Goal: Task Accomplishment & Management: Manage account settings

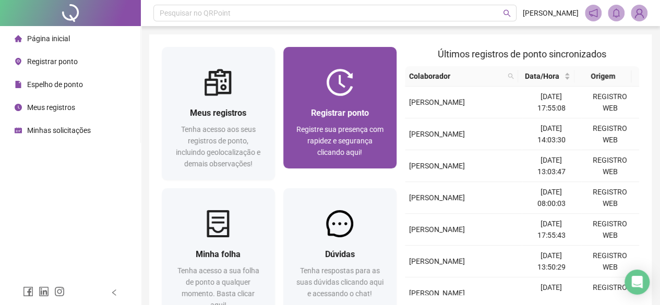
click at [337, 121] on div "Registrar ponto Registre sua presença com rapidez e segurança clicando aqui!" at bounding box center [340, 132] width 88 height 52
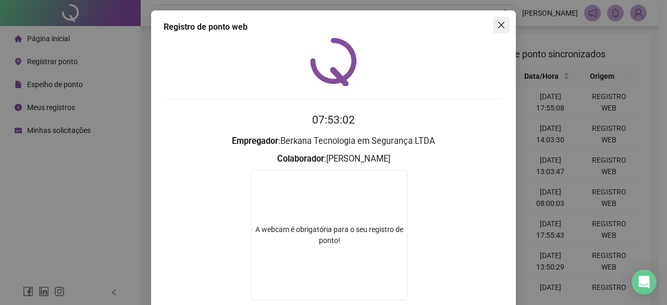
click at [502, 23] on icon "close" at bounding box center [501, 25] width 8 height 8
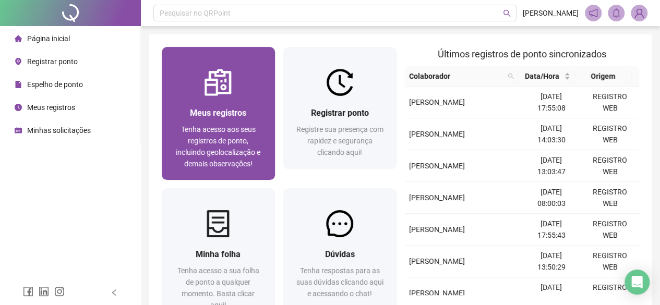
click at [209, 116] on span "Meus registros" at bounding box center [218, 113] width 56 height 10
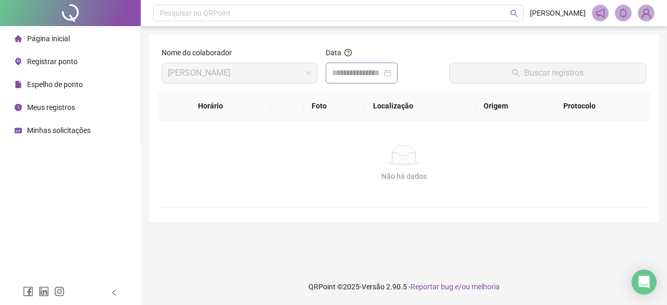
click at [392, 72] on div at bounding box center [361, 73] width 59 height 13
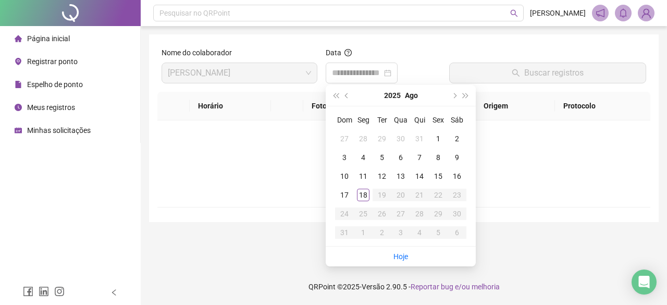
click at [36, 86] on span "Espelho de ponto" at bounding box center [55, 84] width 56 height 8
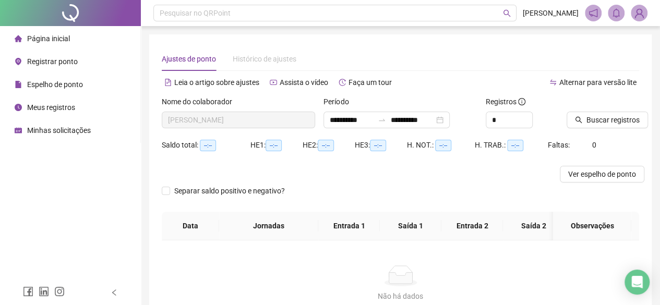
type input "**********"
click at [606, 174] on span "Ver espelho de ponto" at bounding box center [602, 173] width 68 height 11
click at [51, 37] on span "Página inicial" at bounding box center [48, 38] width 43 height 8
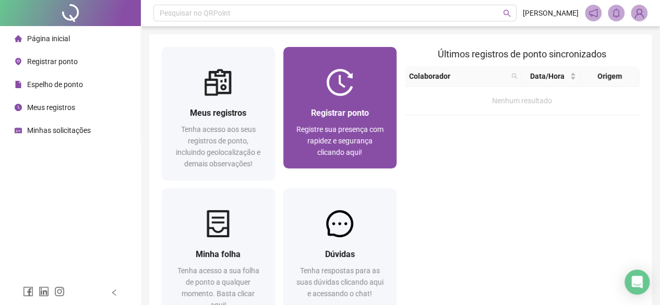
click at [364, 114] on span "Registrar ponto" at bounding box center [340, 113] width 58 height 10
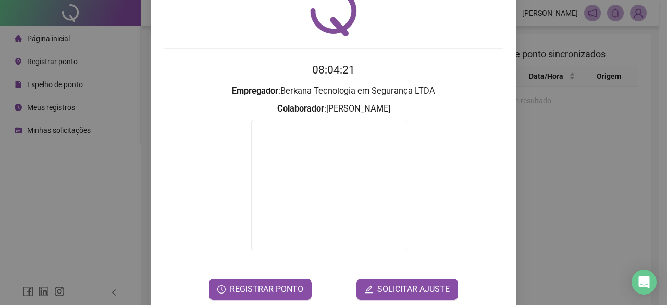
scroll to position [67, 0]
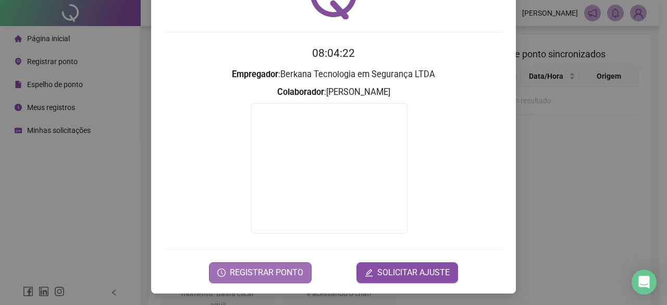
click at [283, 272] on span "REGISTRAR PONTO" at bounding box center [267, 272] width 74 height 13
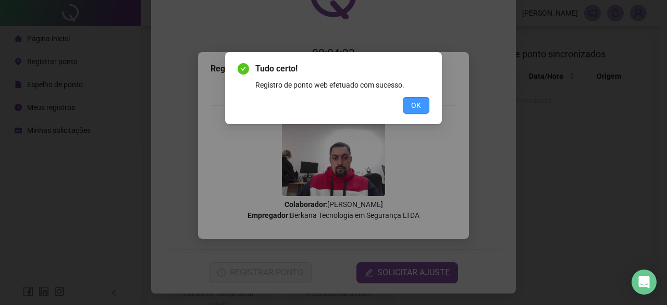
click at [416, 103] on span "OK" at bounding box center [416, 105] width 10 height 11
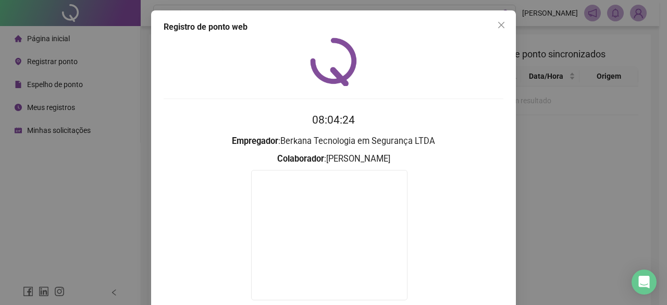
scroll to position [0, 0]
click at [500, 19] on button "Close" at bounding box center [501, 25] width 17 height 17
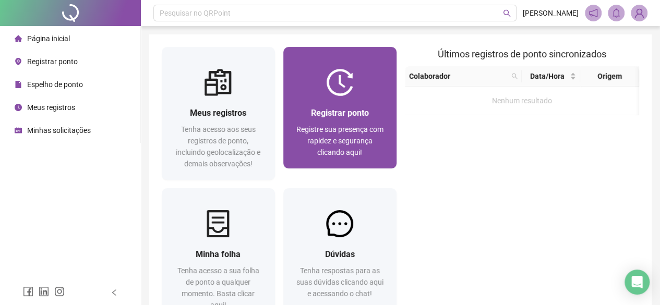
click at [356, 104] on div "Registrar ponto Registre sua presença com rapidez e segurança clicando aqui!" at bounding box center [339, 132] width 113 height 72
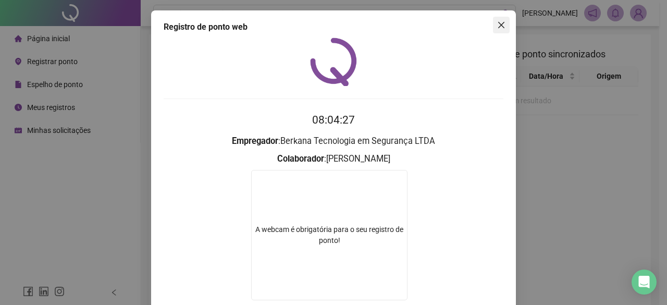
click at [497, 26] on icon "close" at bounding box center [501, 25] width 8 height 8
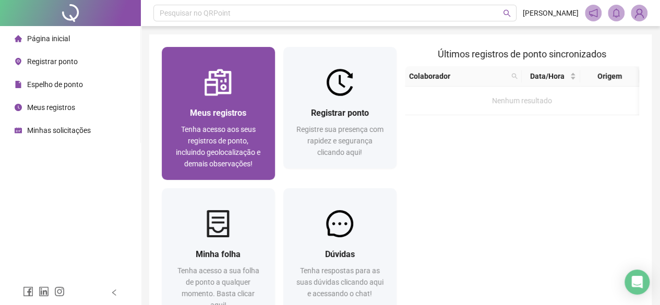
click at [216, 114] on span "Meus registros" at bounding box center [218, 113] width 56 height 10
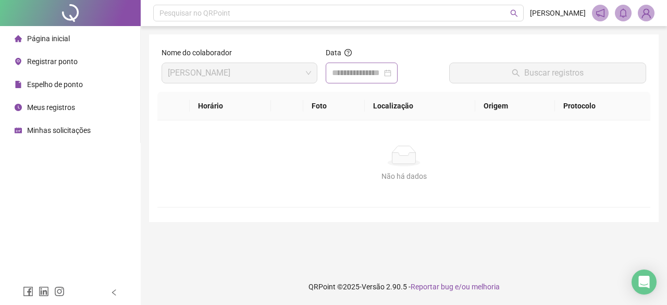
click at [398, 65] on div at bounding box center [362, 73] width 72 height 21
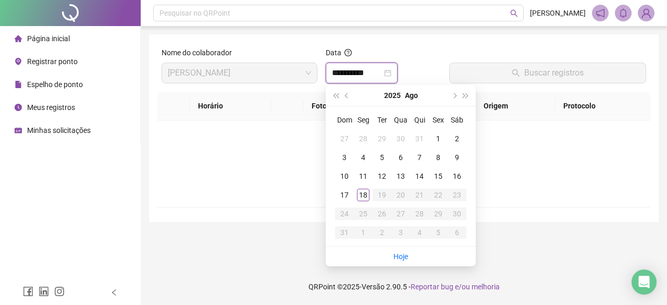
type input "**********"
click at [401, 256] on link "Hoje" at bounding box center [401, 256] width 15 height 8
type input "**********"
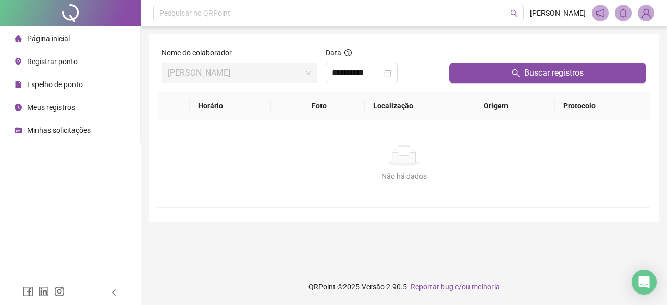
click at [531, 59] on div at bounding box center [547, 55] width 197 height 16
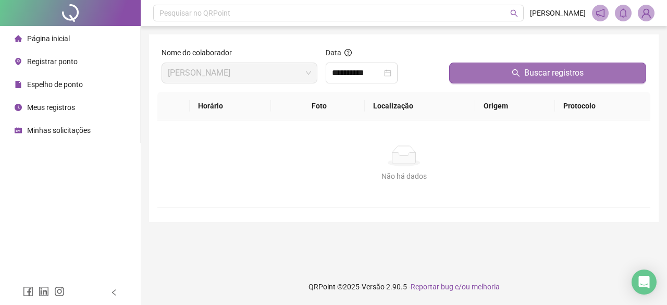
click at [529, 76] on span "Buscar registros" at bounding box center [553, 73] width 59 height 13
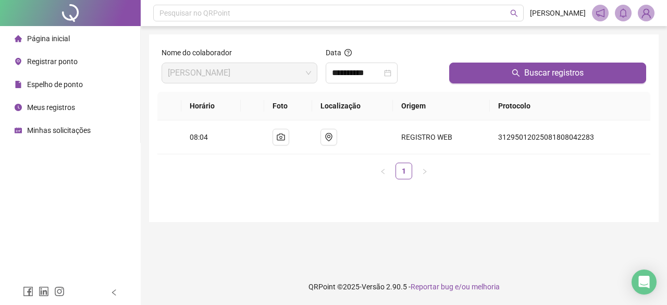
click at [58, 36] on span "Página inicial" at bounding box center [48, 38] width 43 height 8
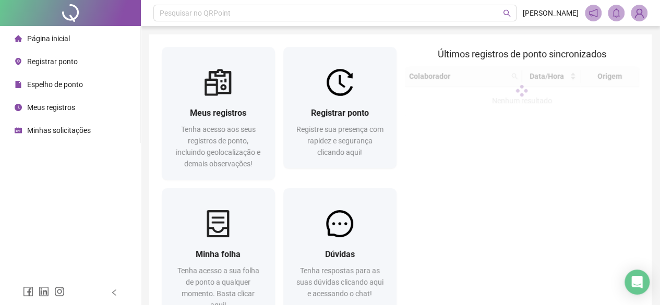
click at [641, 11] on img at bounding box center [639, 13] width 16 height 16
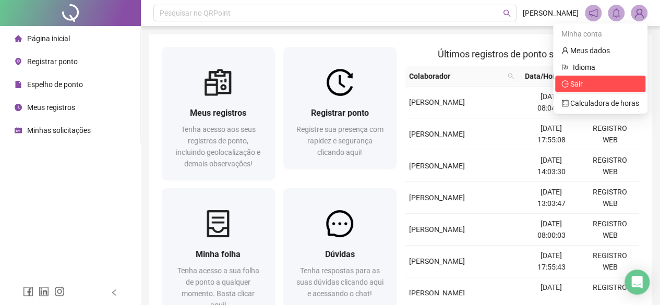
click at [575, 80] on span "Sair" at bounding box center [576, 84] width 13 height 8
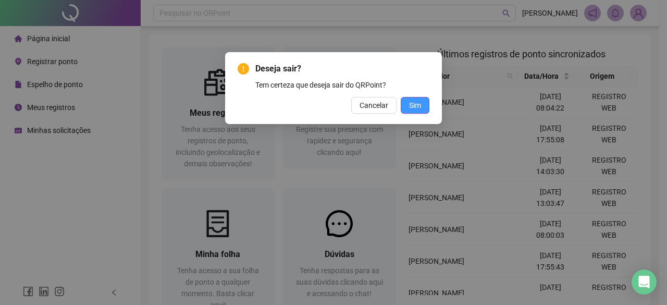
click at [423, 107] on button "Sim" at bounding box center [415, 105] width 29 height 17
